Goal: Navigation & Orientation: Find specific page/section

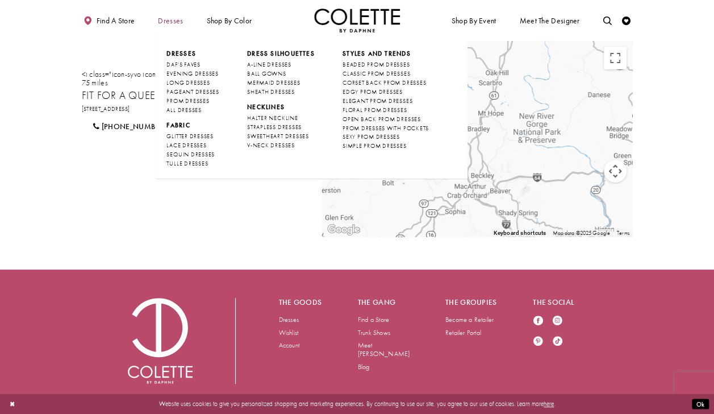
click at [171, 17] on span "Dresses" at bounding box center [170, 20] width 25 height 9
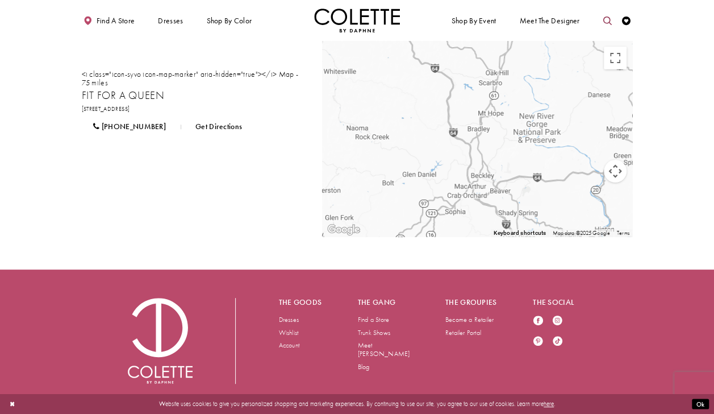
click at [604, 16] on link "Toggle search" at bounding box center [607, 21] width 13 height 24
click at [604, 16] on button "Submit Search" at bounding box center [606, 21] width 17 height 13
click at [555, 22] on input "Search" at bounding box center [562, 21] width 103 height 13
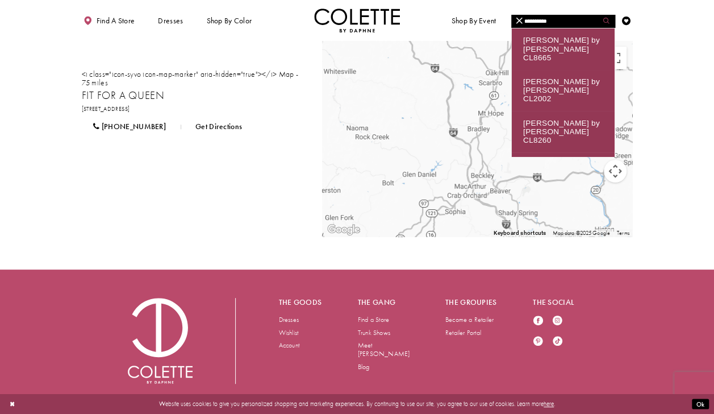
type input "**********"
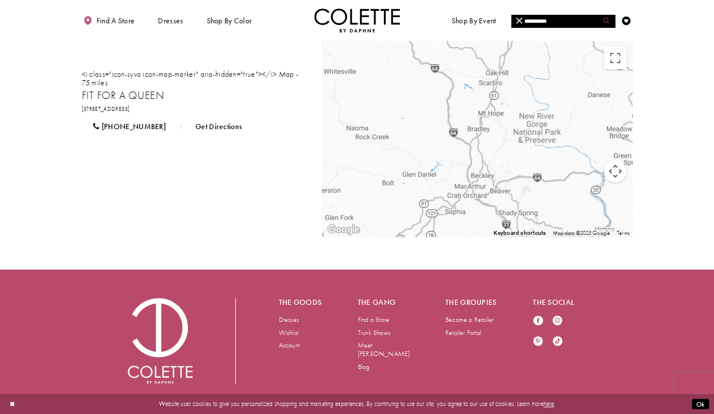
click at [608, 20] on icon "Submit Search" at bounding box center [606, 21] width 6 height 6
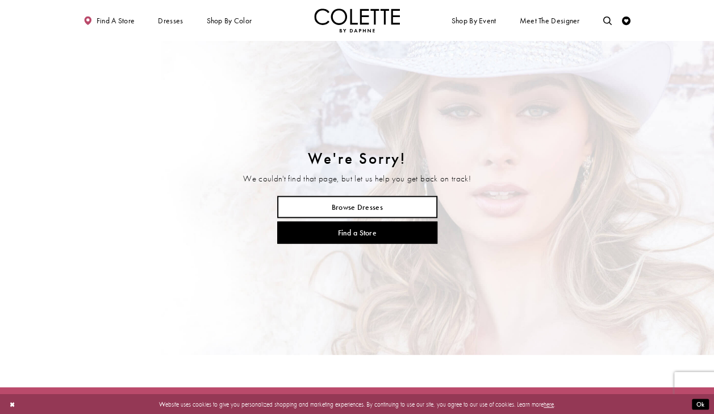
click at [423, 209] on link "Browse Dresses" at bounding box center [357, 206] width 160 height 22
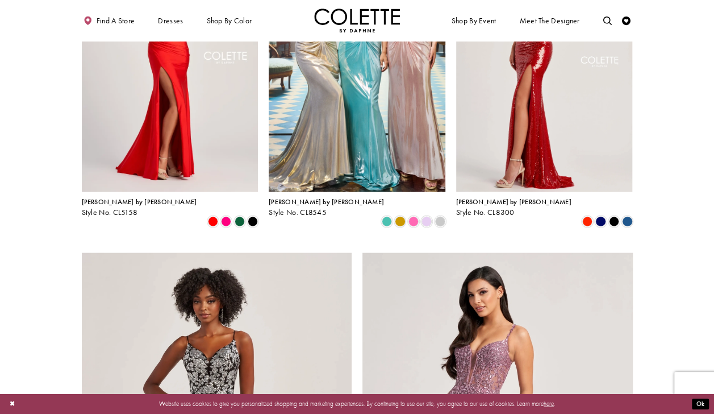
scroll to position [1105, 0]
click at [123, 20] on span "Find a store" at bounding box center [116, 20] width 39 height 9
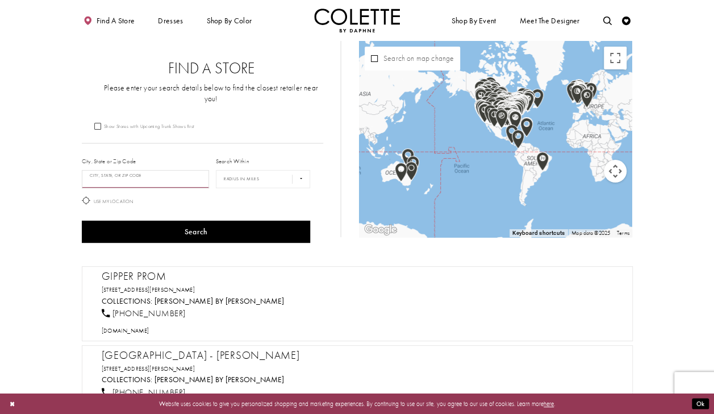
click at [135, 170] on input "City, State, or ZIP Code" at bounding box center [146, 179] width 128 height 18
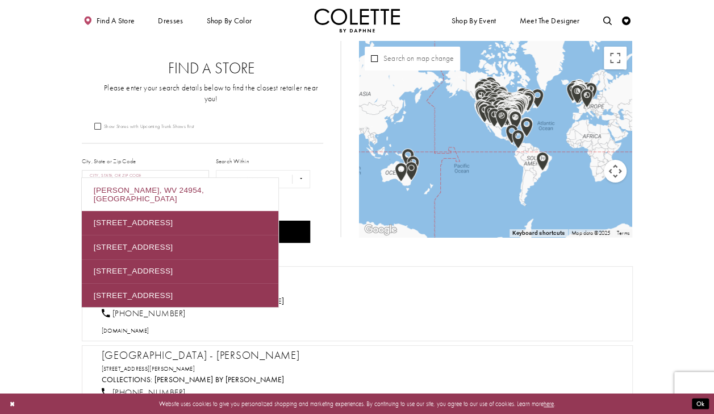
click at [168, 194] on div "Marlinton, WV 24954, USA" at bounding box center [180, 194] width 197 height 33
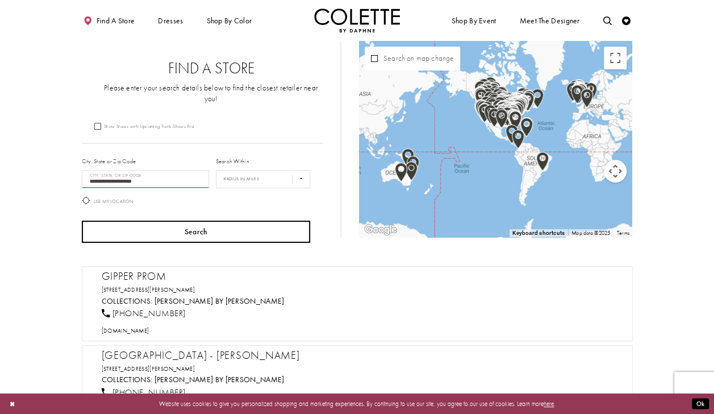
type input "**********"
click at [194, 220] on button "Search" at bounding box center [196, 231] width 229 height 22
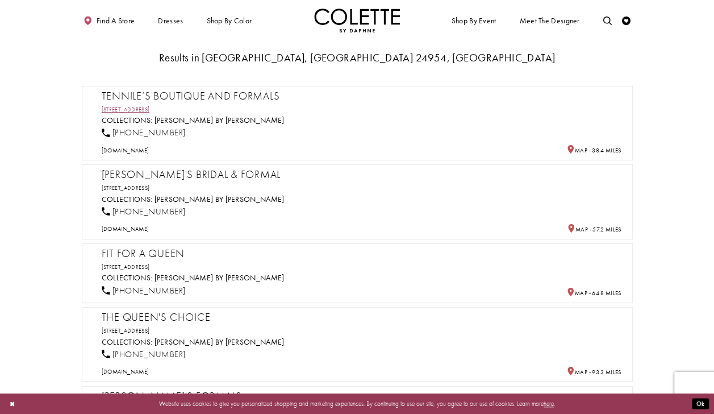
scroll to position [215, 0]
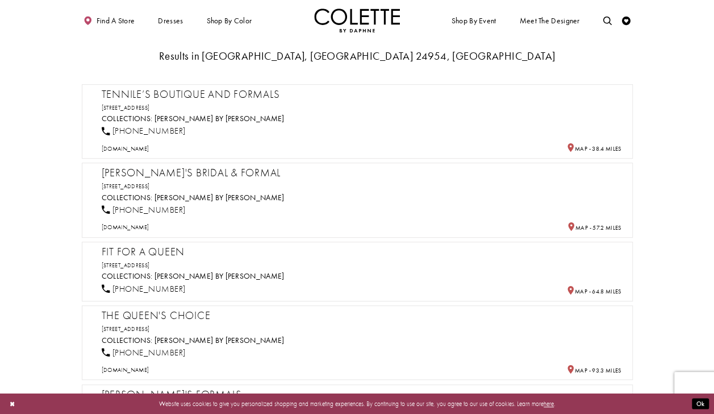
click at [164, 245] on h2 "Fit for a Queen" at bounding box center [362, 251] width 520 height 13
click at [247, 280] on div "1 (304) 890-4979" at bounding box center [361, 289] width 526 height 19
click at [187, 271] on link "[PERSON_NAME] by [PERSON_NAME]" at bounding box center [219, 276] width 130 height 10
